Goal: Information Seeking & Learning: Learn about a topic

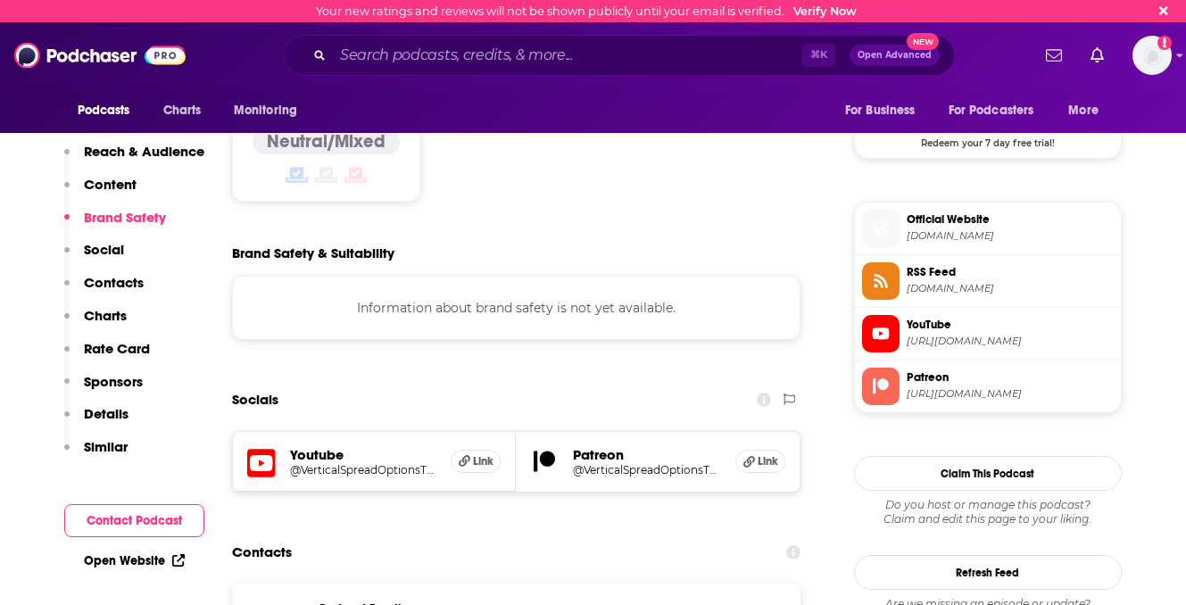
scroll to position [1508, 0]
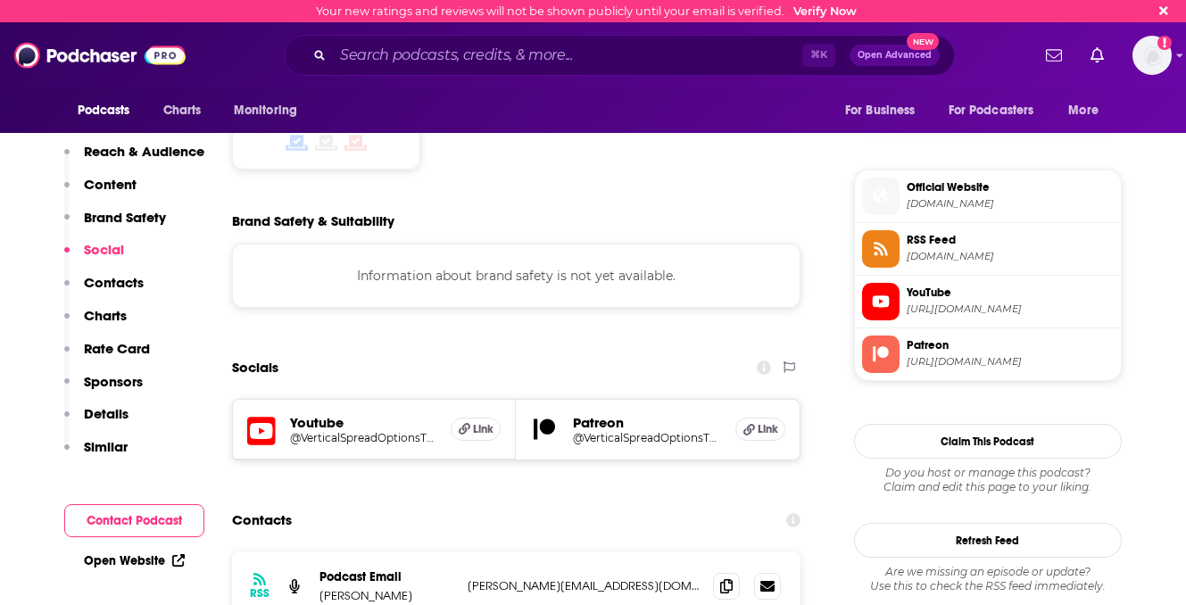
click at [309, 414] on h5 "Youtube" at bounding box center [363, 422] width 147 height 17
click at [261, 415] on icon at bounding box center [261, 431] width 29 height 33
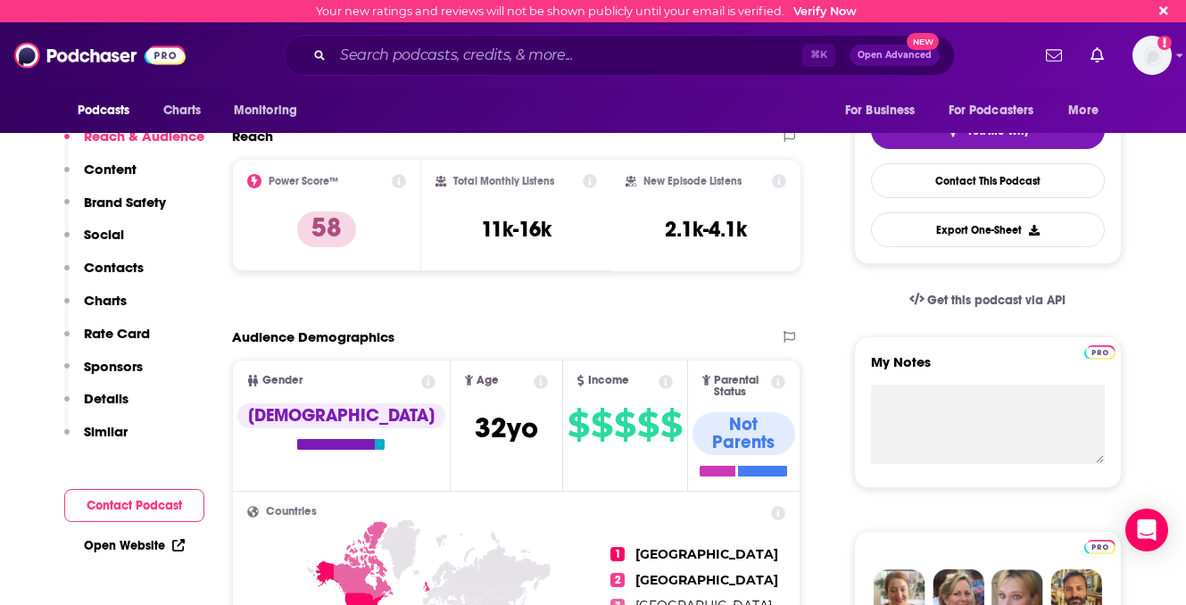
scroll to position [0, 0]
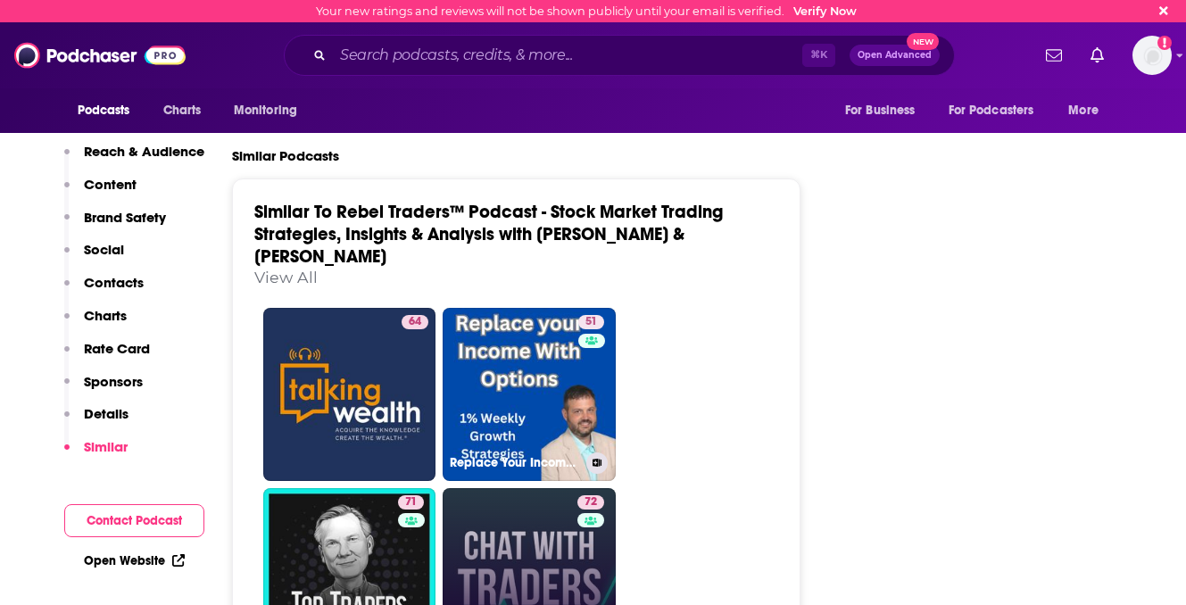
scroll to position [3338, 0]
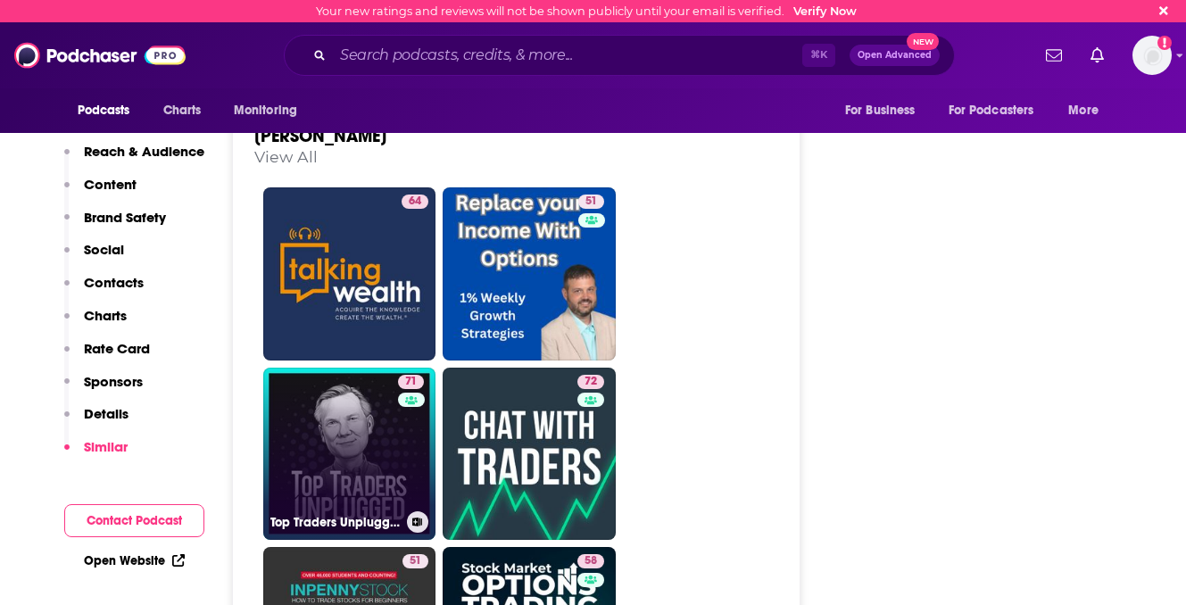
click at [393, 368] on link "71 Top Traders Unplugged" at bounding box center [349, 454] width 173 height 173
type input "https://www.podchaser.com/podcasts/top-traders-unplugged-2051"
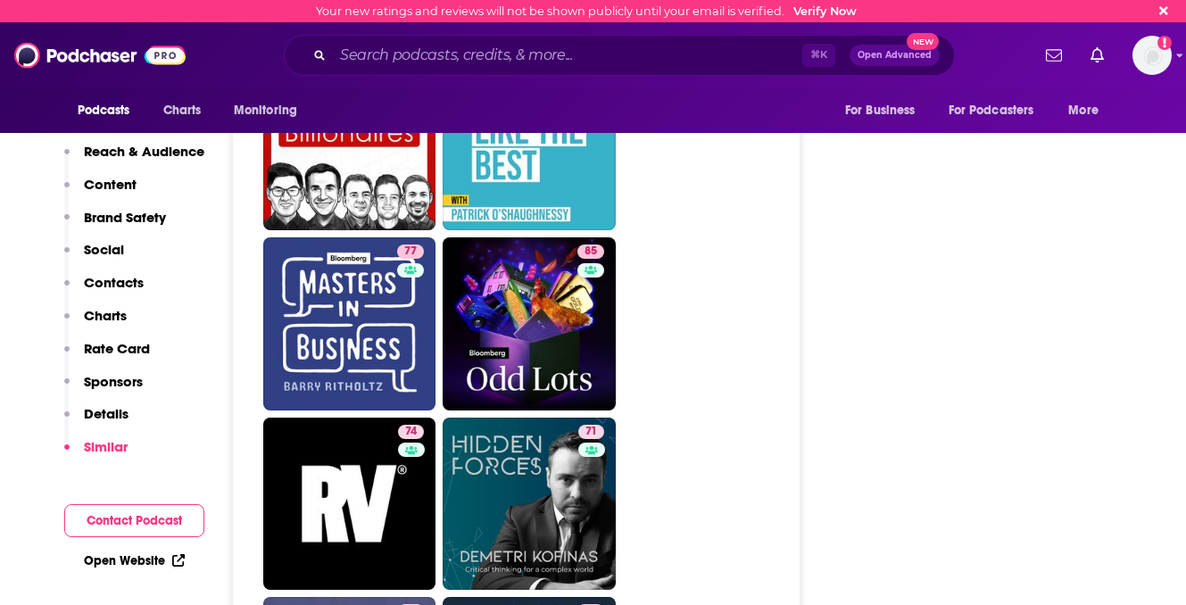
scroll to position [4413, 0]
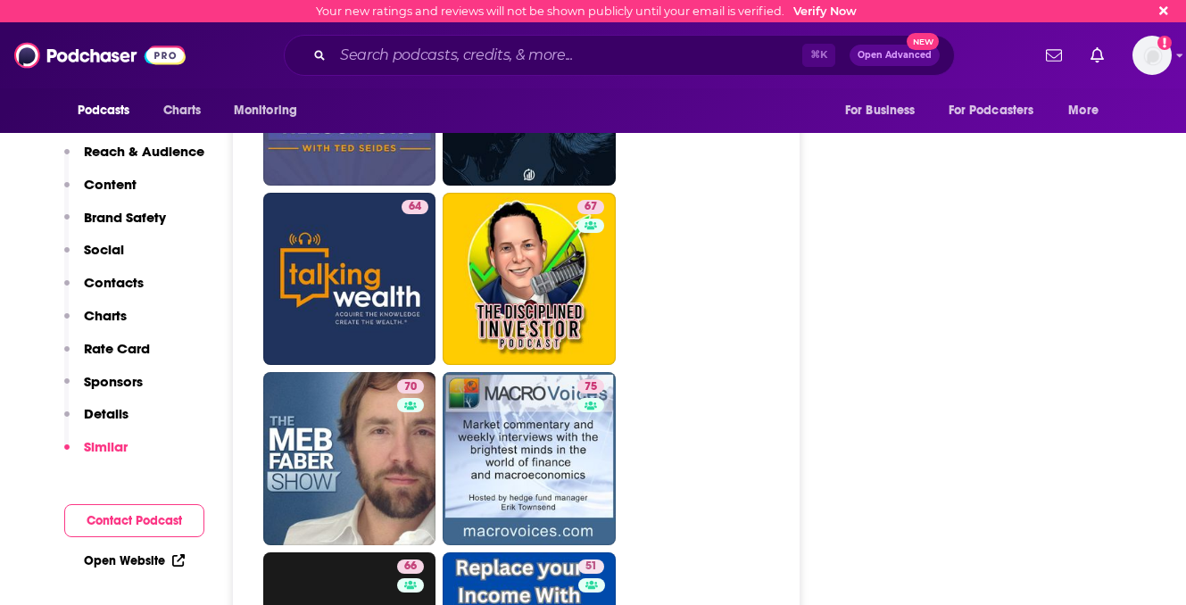
scroll to position [4916, 0]
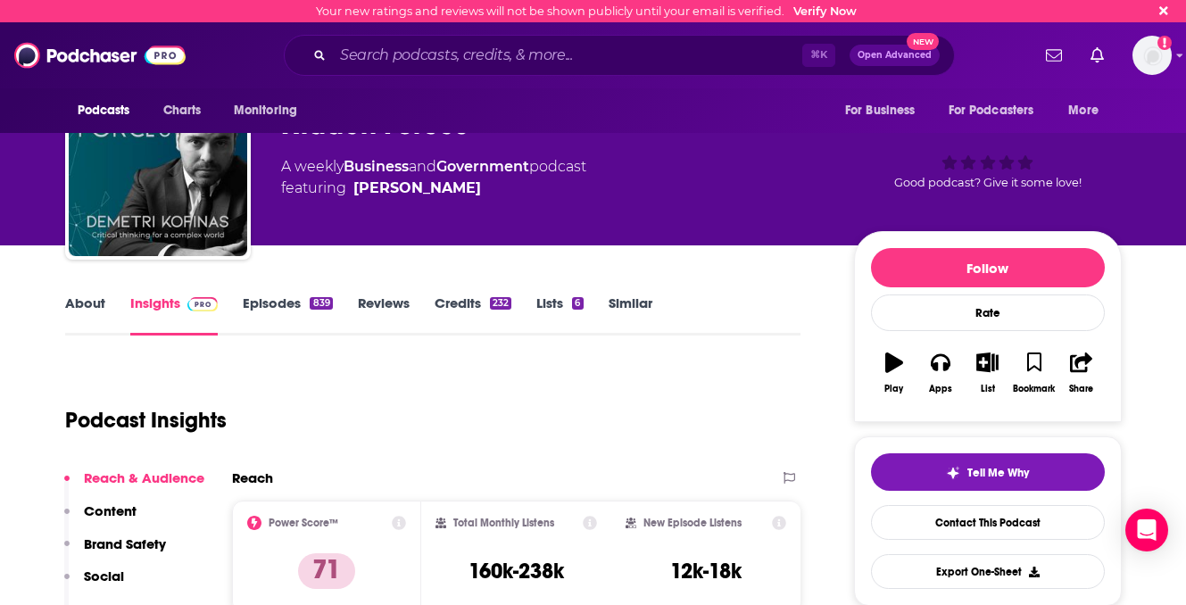
scroll to position [46, 0]
